Goal: Transaction & Acquisition: Purchase product/service

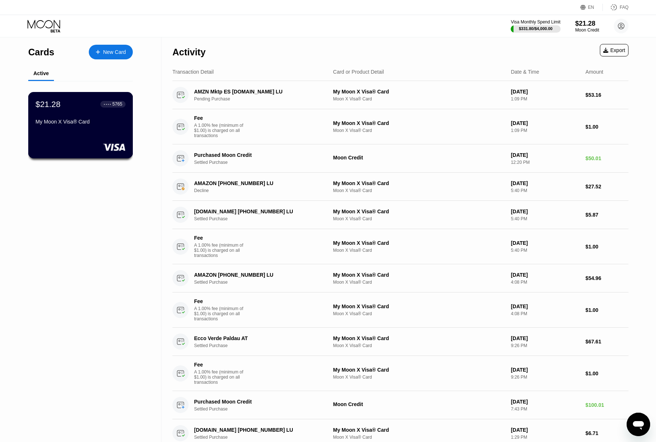
click at [83, 111] on div "$21.28 ● ● ● ● 5765 My Moon X Visa® Card" at bounding box center [81, 113] width 90 height 28
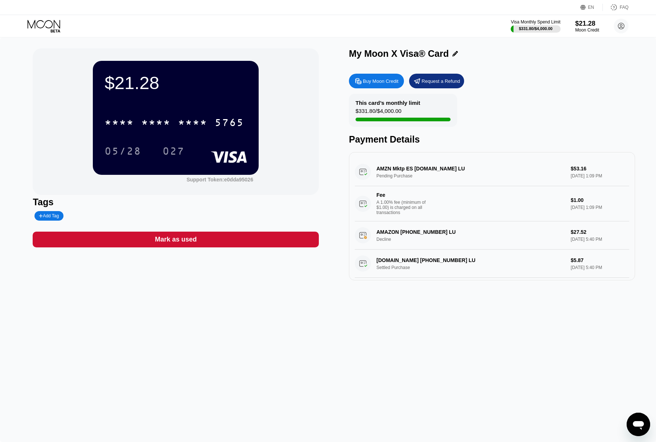
click at [576, 85] on div "Buy Moon Credit Request a Refund" at bounding box center [492, 81] width 286 height 15
click at [577, 85] on div "Buy Moon Credit Request a Refund" at bounding box center [492, 81] width 286 height 15
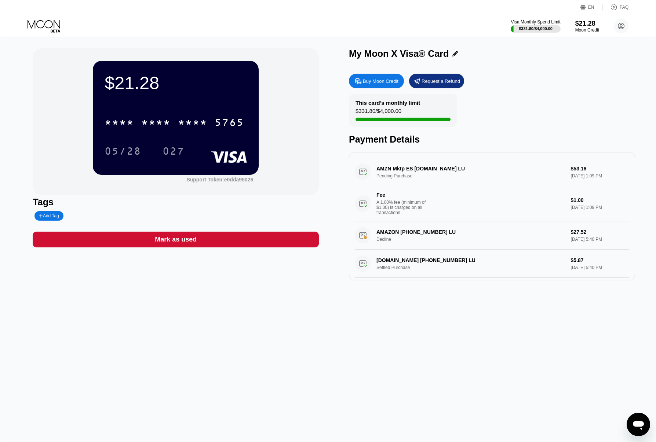
click at [379, 81] on div "Buy Moon Credit" at bounding box center [381, 81] width 36 height 6
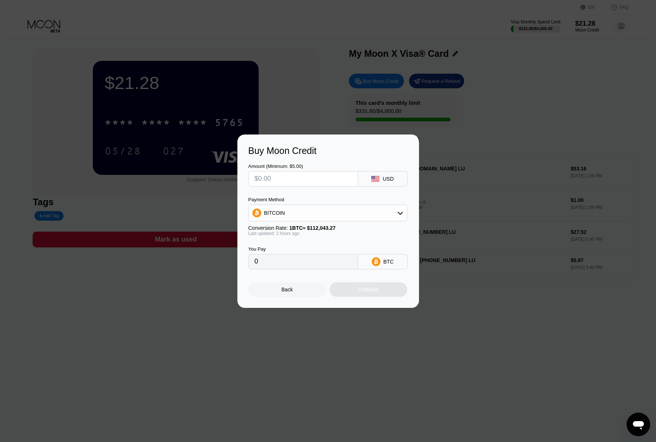
click at [288, 181] on input "text" at bounding box center [302, 179] width 97 height 15
type input "$2"
type input "0.00001790"
type input "$200"
type input "0.00178944"
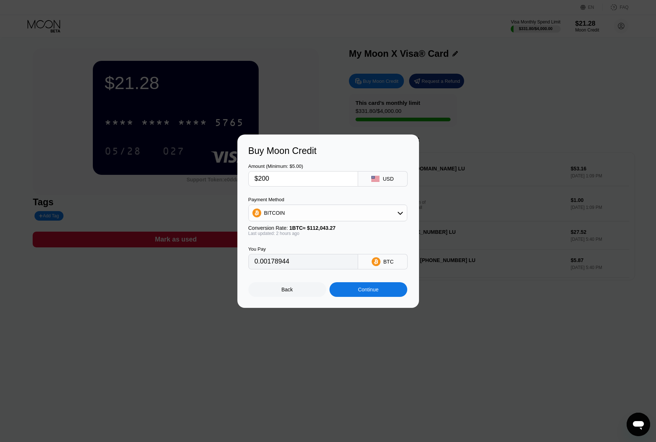
type input "$200"
click at [350, 294] on div "Continue" at bounding box center [368, 289] width 78 height 15
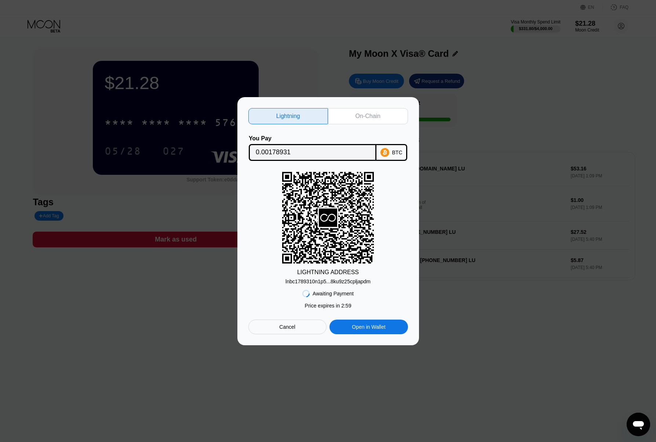
click at [348, 116] on div "On-Chain" at bounding box center [368, 116] width 80 height 16
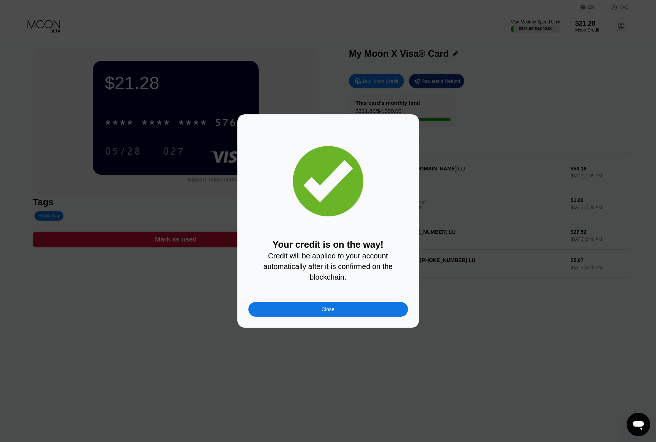
click at [367, 305] on div "Close" at bounding box center [328, 309] width 160 height 15
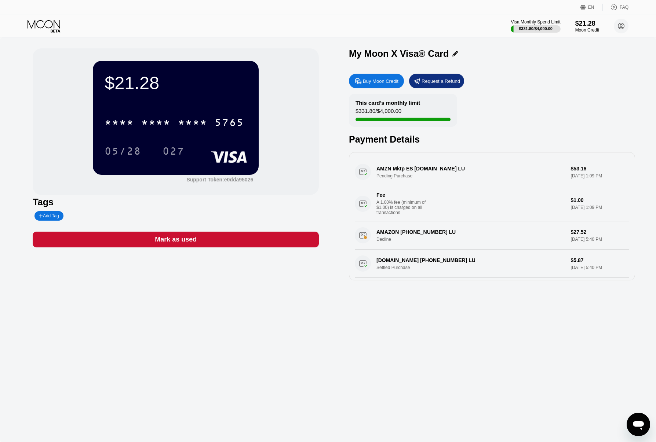
click at [484, 326] on div "$21.28 * * * * * * * * * * * * 5765 05/28 027 Support Token: e0dda95026 Tags Ad…" at bounding box center [328, 239] width 656 height 405
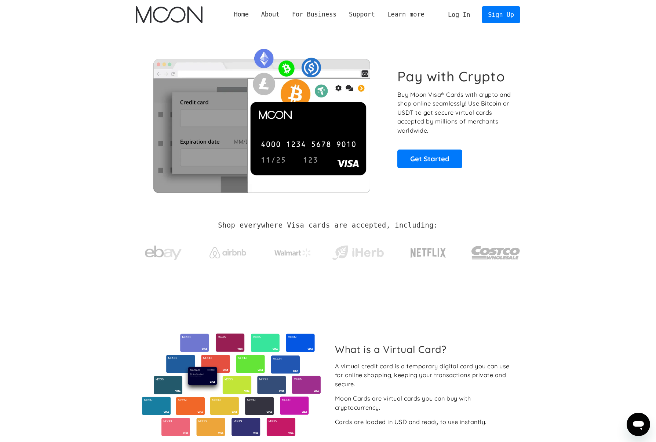
click at [452, 15] on link "Log In" at bounding box center [459, 15] width 34 height 16
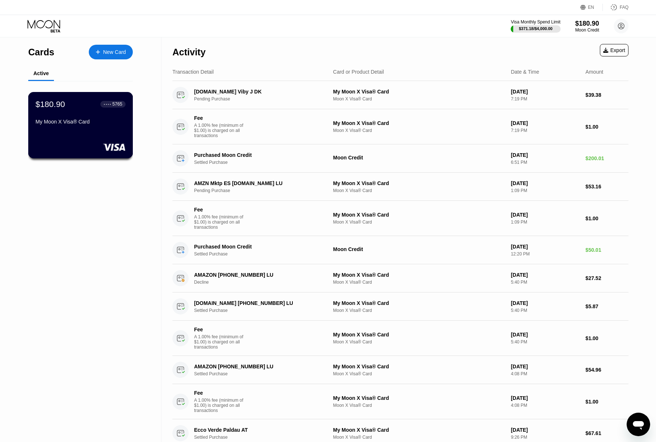
click at [107, 123] on div "My Moon X Visa® Card" at bounding box center [81, 122] width 90 height 6
